Goal: Task Accomplishment & Management: Manage account settings

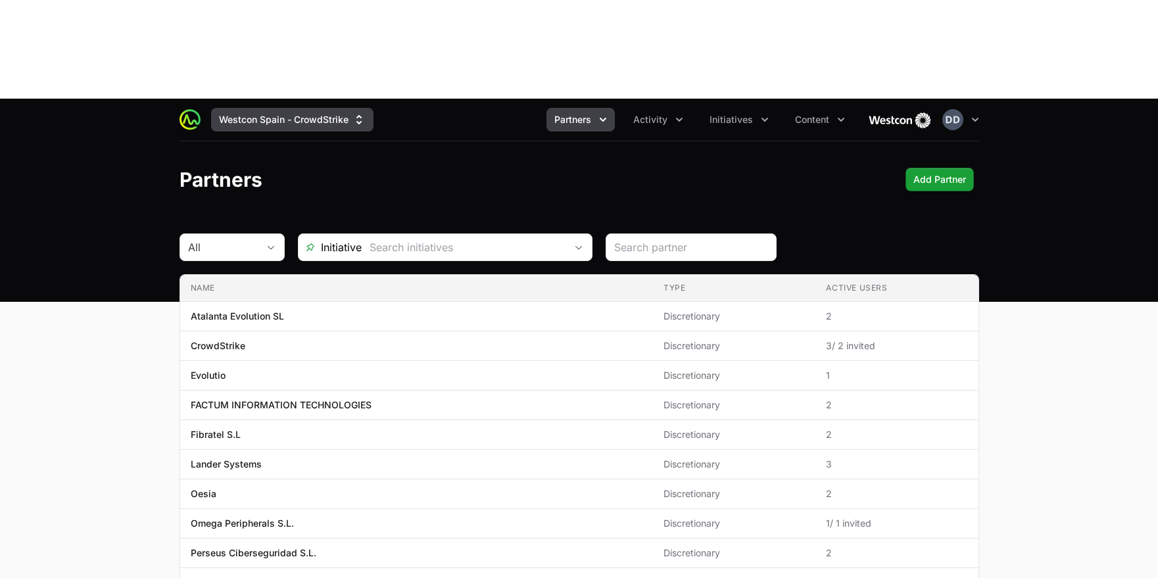
click at [343, 108] on button "Westcon Spain - CrowdStrike" at bounding box center [292, 120] width 162 height 24
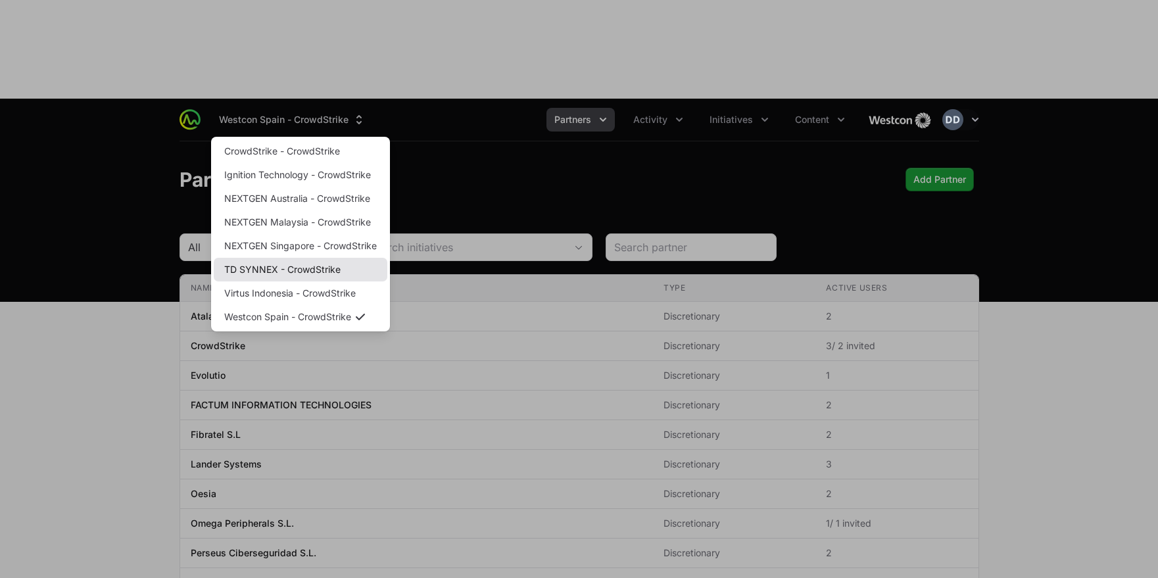
click at [310, 258] on link "TD SYNNEX - CrowdStrike" at bounding box center [301, 270] width 174 height 24
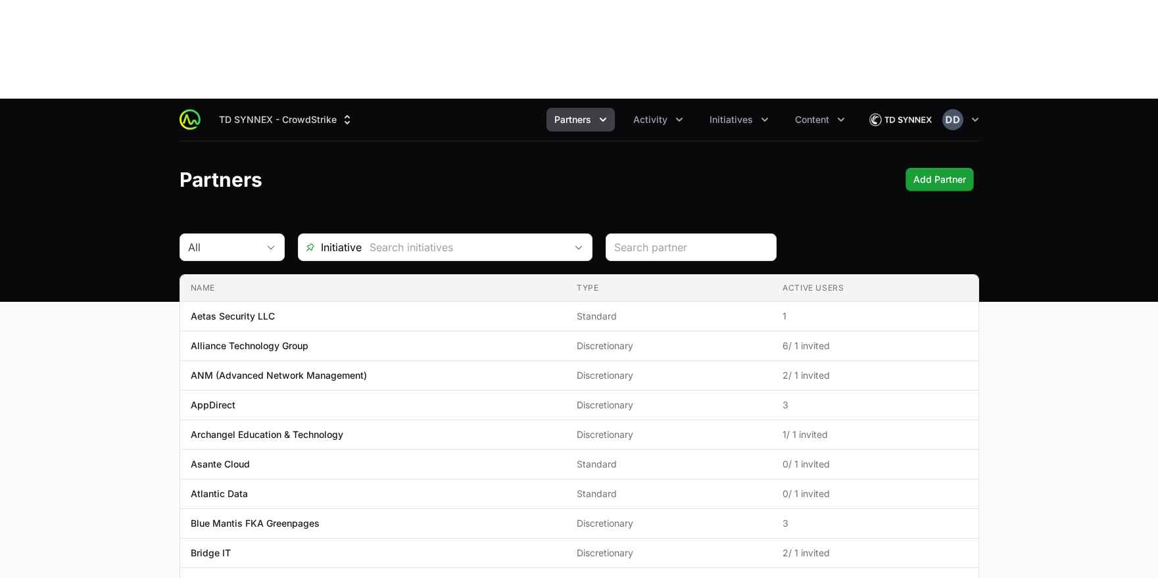
click at [604, 113] on icon "Partners menu" at bounding box center [602, 119] width 13 height 13
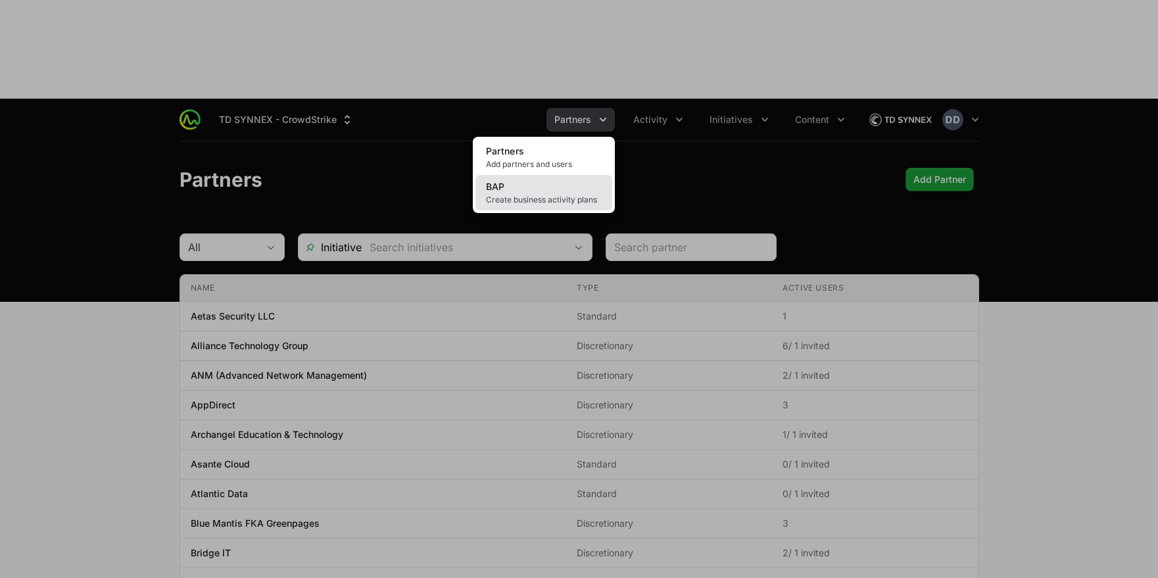
click at [528, 195] on span "Create business activity plans" at bounding box center [544, 200] width 116 height 11
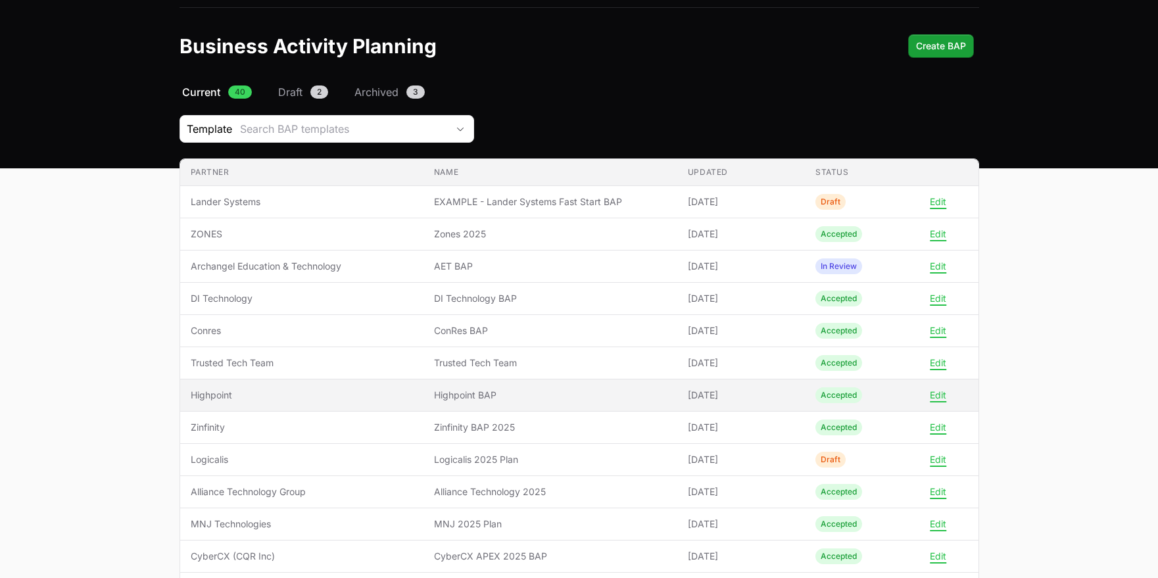
scroll to position [134, 0]
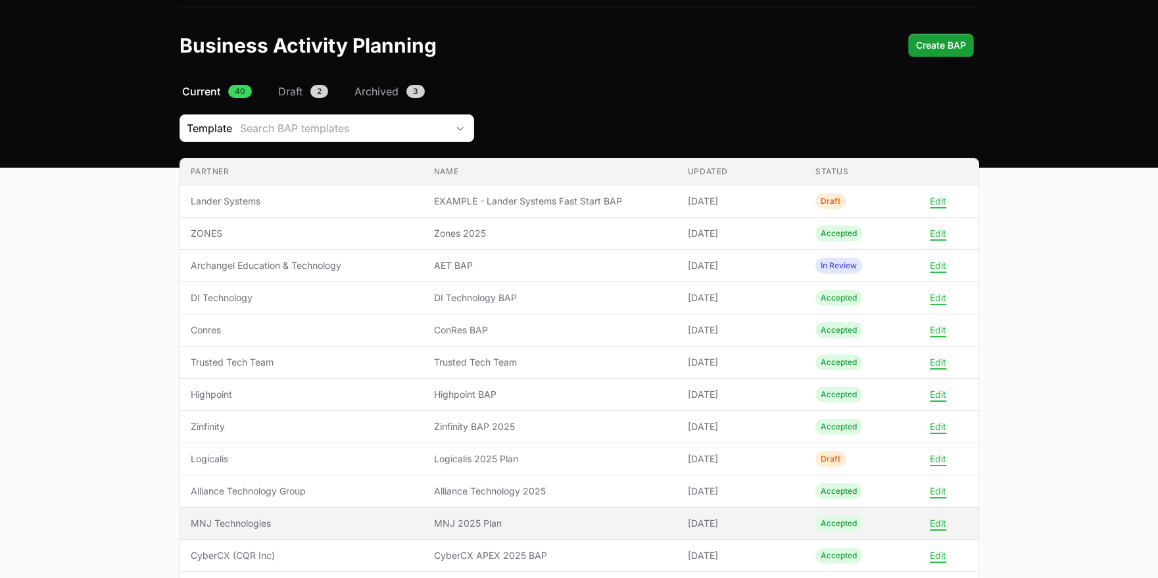
click at [464, 517] on span "MNJ 2025 Plan" at bounding box center [550, 523] width 233 height 13
